Goal: Task Accomplishment & Management: Complete application form

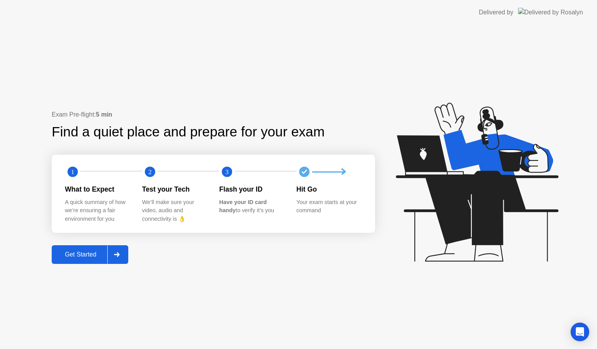
click at [82, 254] on div "Get Started" at bounding box center [80, 254] width 53 height 7
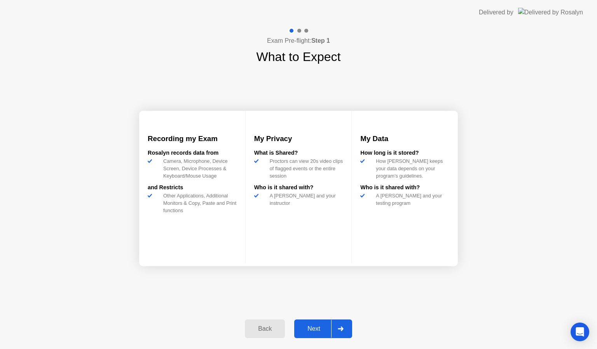
click at [321, 324] on button "Next" at bounding box center [323, 329] width 58 height 19
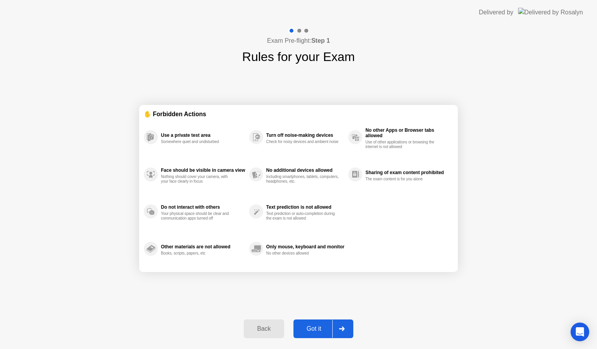
click at [321, 324] on button "Got it" at bounding box center [324, 329] width 60 height 19
select select "**********"
select select "*******"
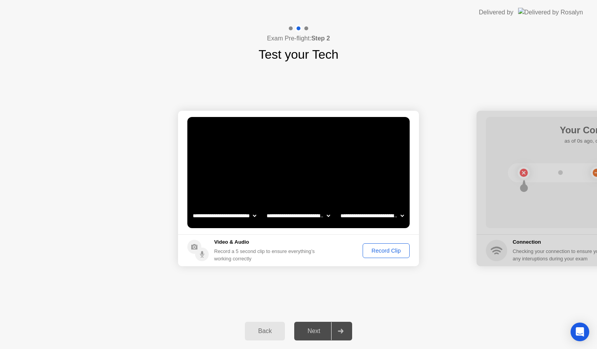
click at [394, 251] on div "Record Clip" at bounding box center [387, 251] width 42 height 6
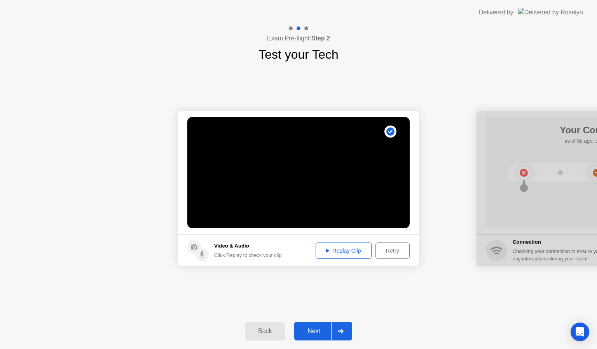
click at [314, 330] on div "Next" at bounding box center [314, 331] width 35 height 7
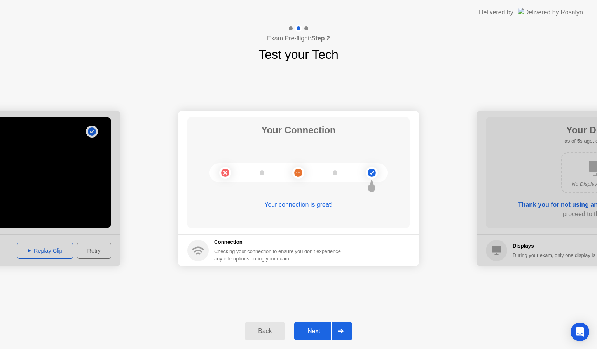
click at [317, 328] on div "Next" at bounding box center [314, 331] width 35 height 7
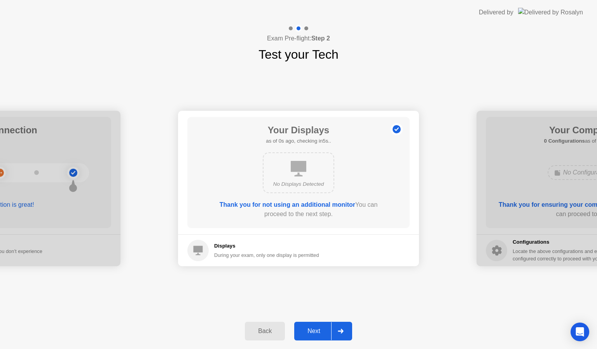
click at [317, 328] on div "Next" at bounding box center [314, 331] width 35 height 7
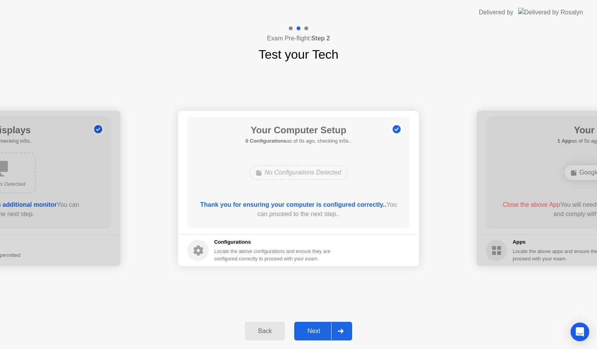
click at [317, 328] on div "Next" at bounding box center [314, 331] width 35 height 7
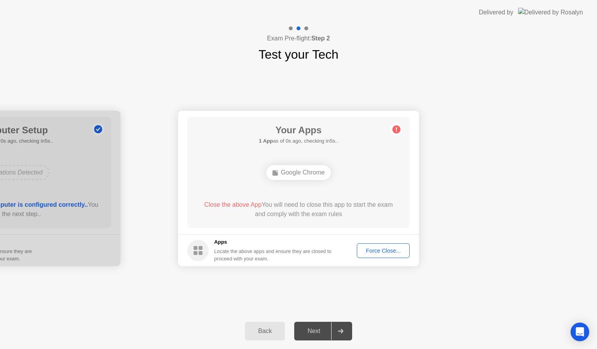
click at [383, 248] on div "Force Close..." at bounding box center [383, 251] width 47 height 6
click at [385, 249] on div "Force Close..." at bounding box center [383, 251] width 47 height 6
click at [312, 328] on div "Next" at bounding box center [314, 331] width 35 height 7
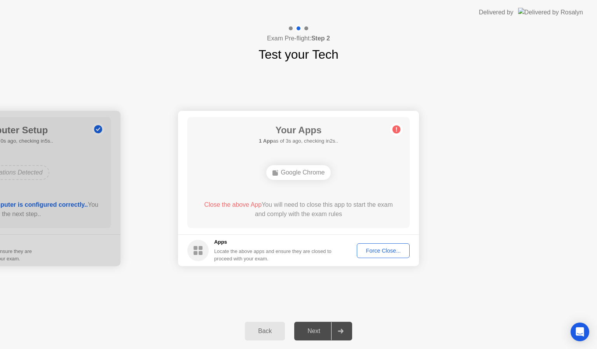
click at [383, 248] on div "Force Close..." at bounding box center [383, 251] width 47 height 6
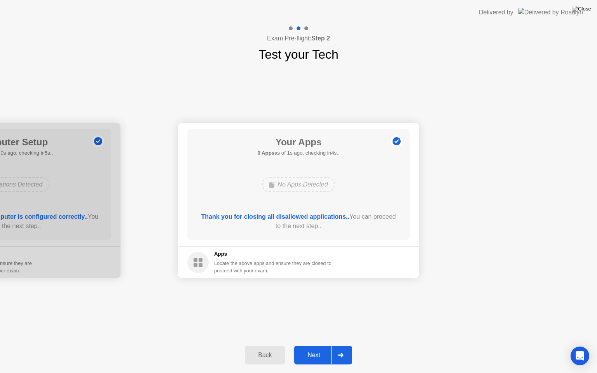
click at [317, 349] on div "Next" at bounding box center [314, 355] width 35 height 7
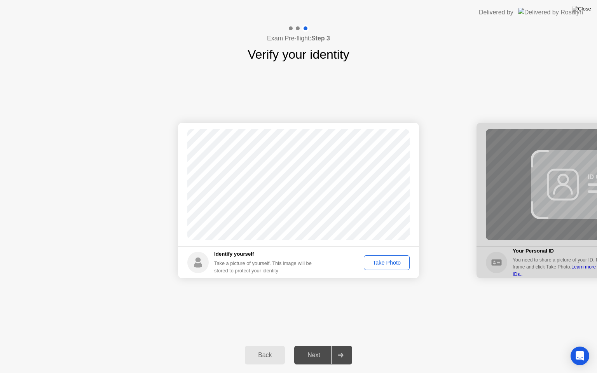
click at [390, 260] on div "Take Photo" at bounding box center [387, 263] width 40 height 6
click at [317, 349] on button "Next" at bounding box center [323, 355] width 58 height 19
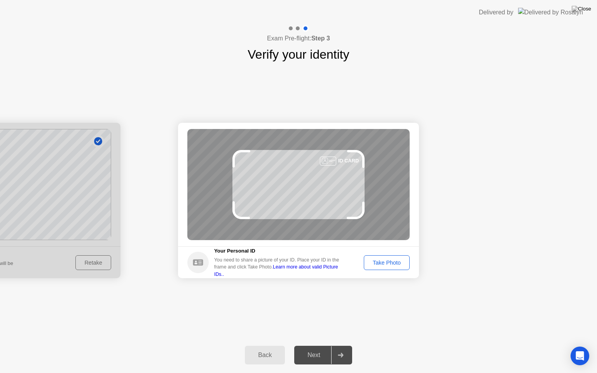
click at [375, 260] on div "Take Photo" at bounding box center [387, 263] width 40 height 6
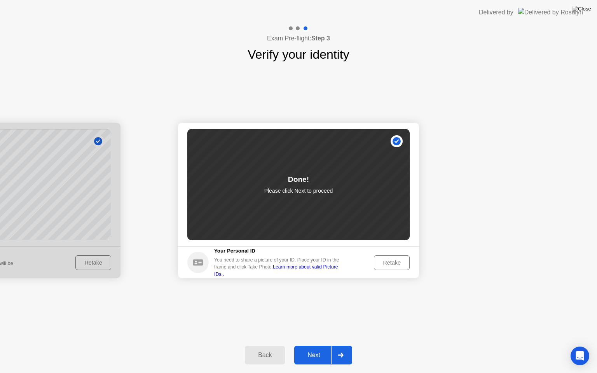
click at [314, 349] on div "Next" at bounding box center [314, 355] width 35 height 7
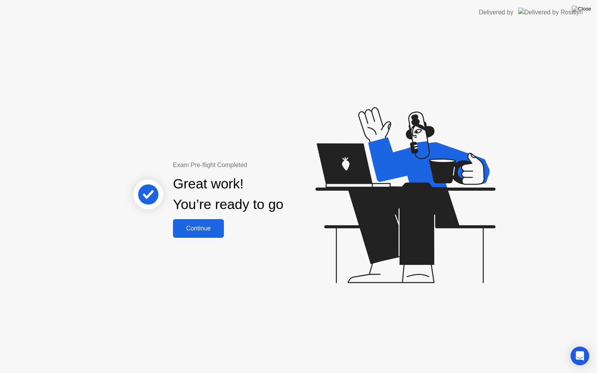
click at [204, 230] on div "Continue" at bounding box center [198, 228] width 46 height 7
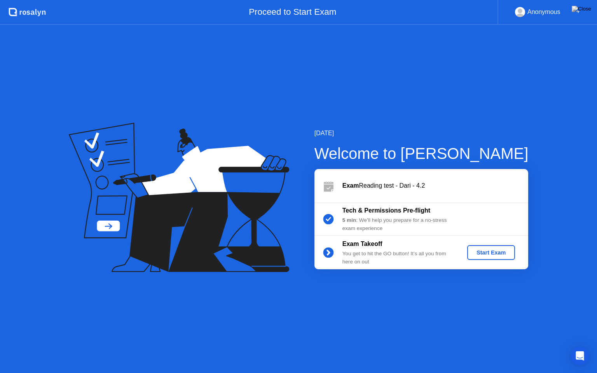
click at [491, 252] on div "Start Exam" at bounding box center [492, 253] width 42 height 6
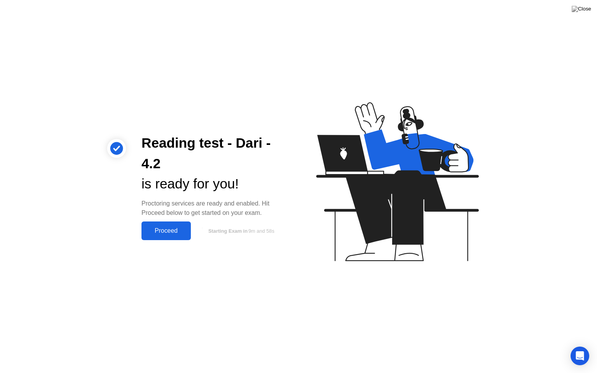
click at [173, 229] on div "Proceed" at bounding box center [166, 231] width 45 height 7
